Goal: Navigation & Orientation: Find specific page/section

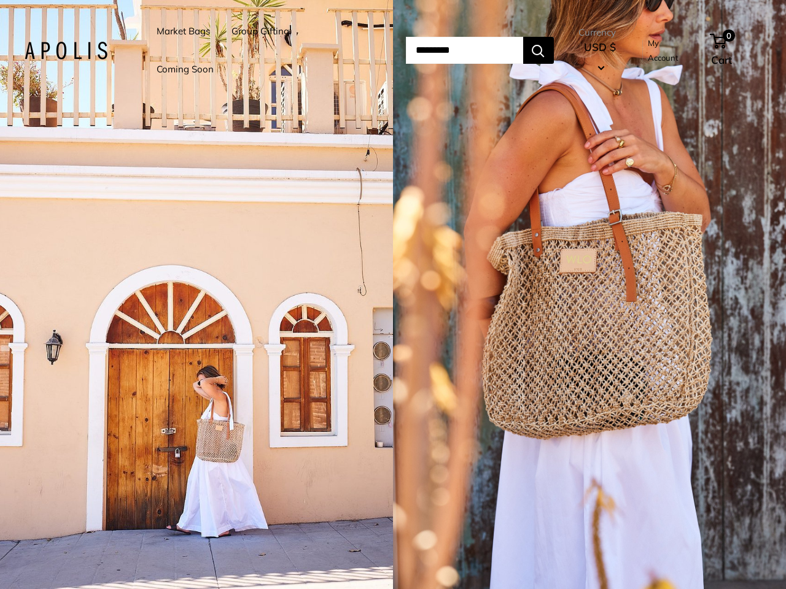
click at [406, 50] on input "Search..." at bounding box center [464, 50] width 117 height 27
click at [262, 50] on li "Group Gifting" at bounding box center [260, 31] width 58 height 38
click at [478, 50] on input "Search..." at bounding box center [464, 50] width 117 height 27
click at [196, 295] on div "1 / 5" at bounding box center [196, 294] width 393 height 589
click at [589, 295] on div "1 / 5" at bounding box center [589, 294] width 393 height 589
